Goal: Check status

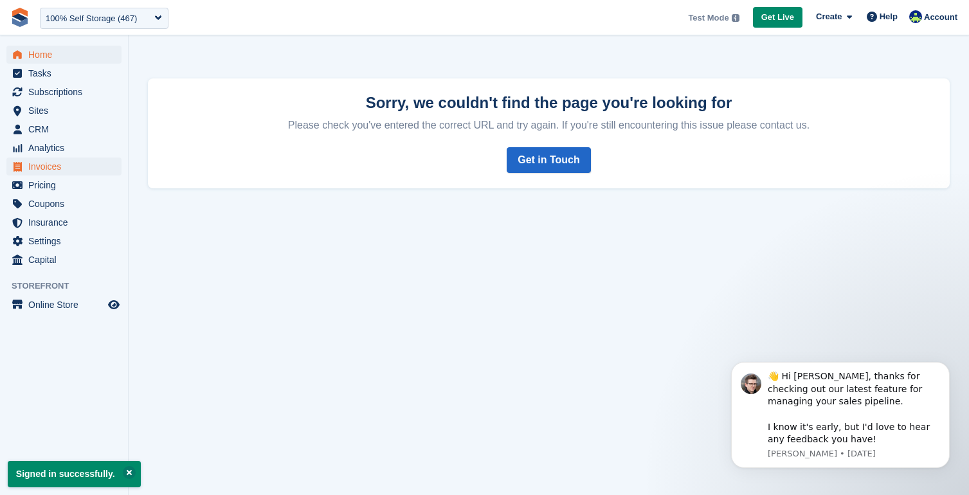
click at [42, 53] on span "Home" at bounding box center [66, 55] width 77 height 18
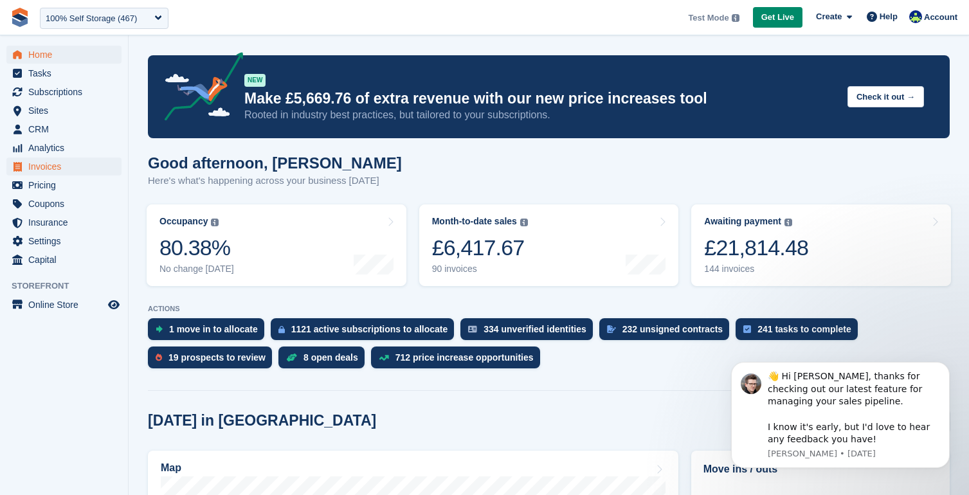
click at [52, 164] on span "Invoices" at bounding box center [66, 167] width 77 height 18
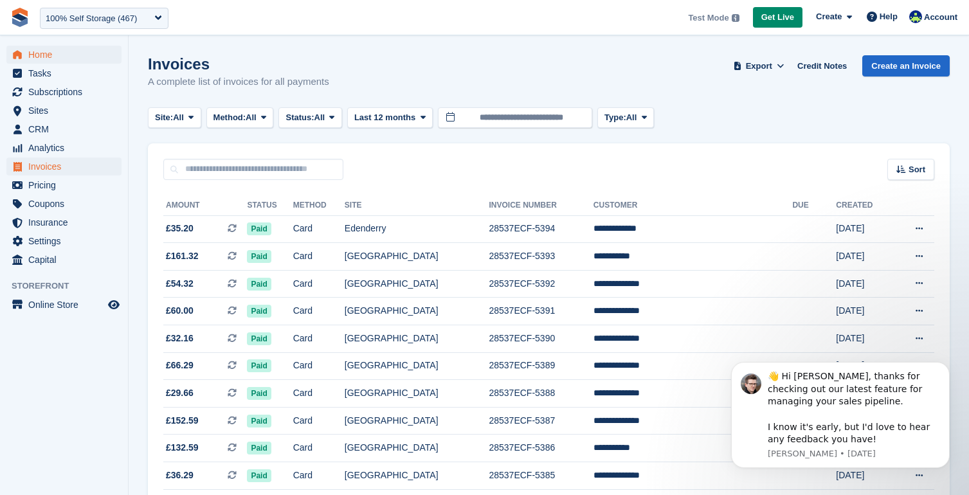
click at [39, 55] on span "Home" at bounding box center [66, 55] width 77 height 18
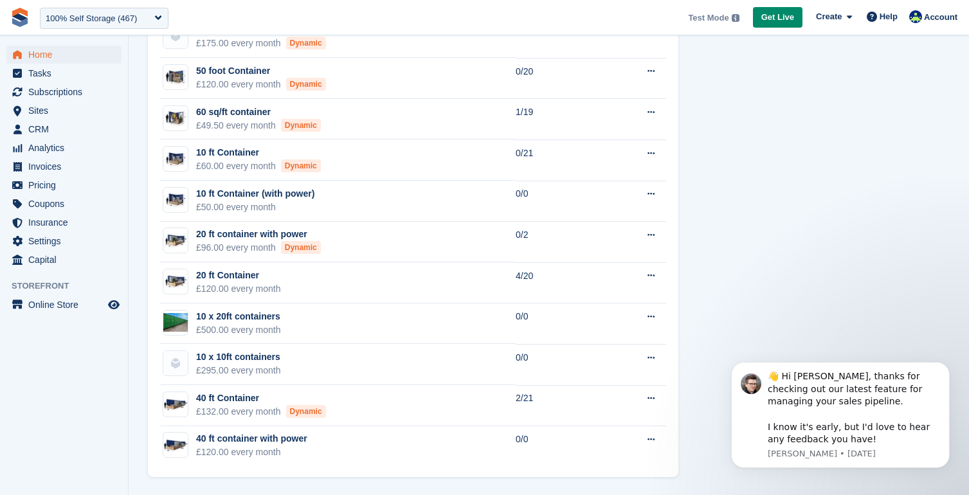
scroll to position [845, 0]
click at [78, 88] on span "Subscriptions" at bounding box center [66, 92] width 77 height 18
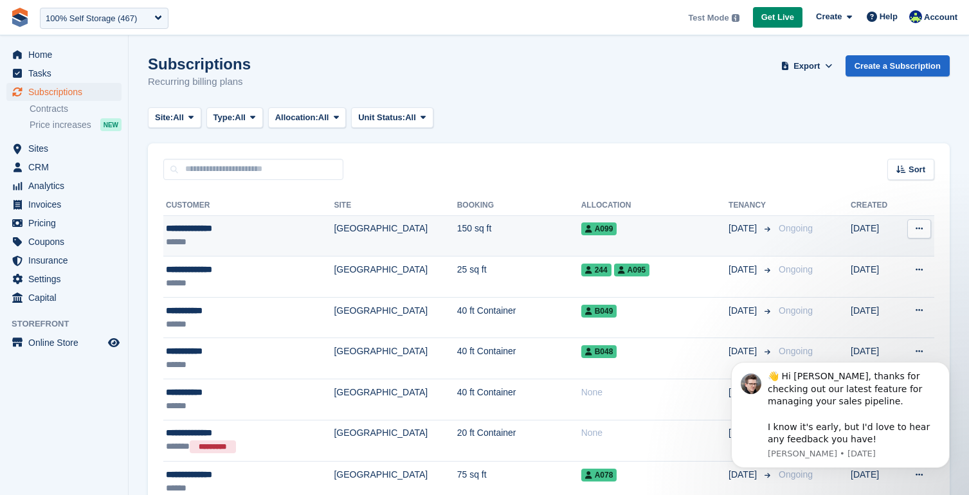
click at [219, 231] on div "**********" at bounding box center [229, 229] width 127 height 14
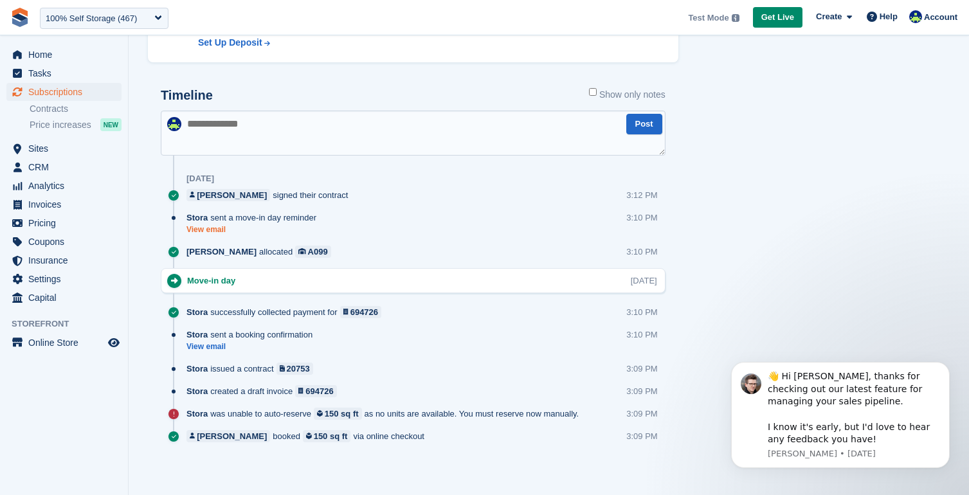
scroll to position [655, 0]
drag, startPoint x: 916, startPoint y: 120, endPoint x: 759, endPoint y: 269, distance: 216.0
